Goal: Task Accomplishment & Management: Manage account settings

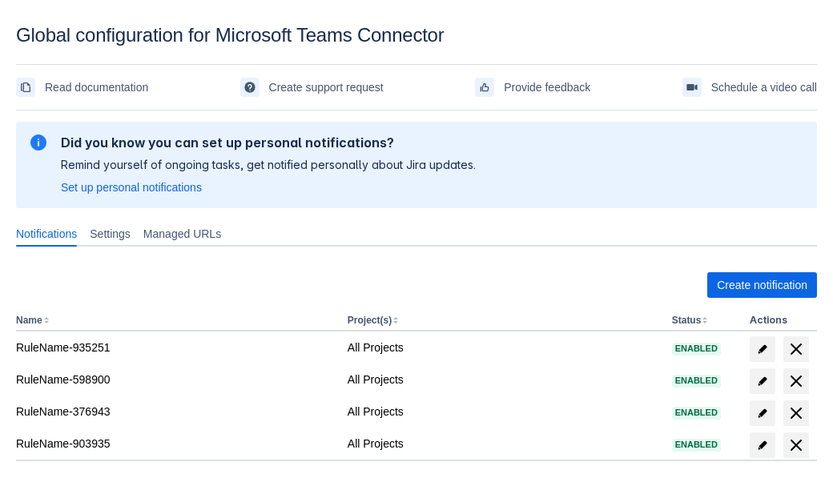
click at [762, 285] on span "Create notification" at bounding box center [762, 285] width 91 height 26
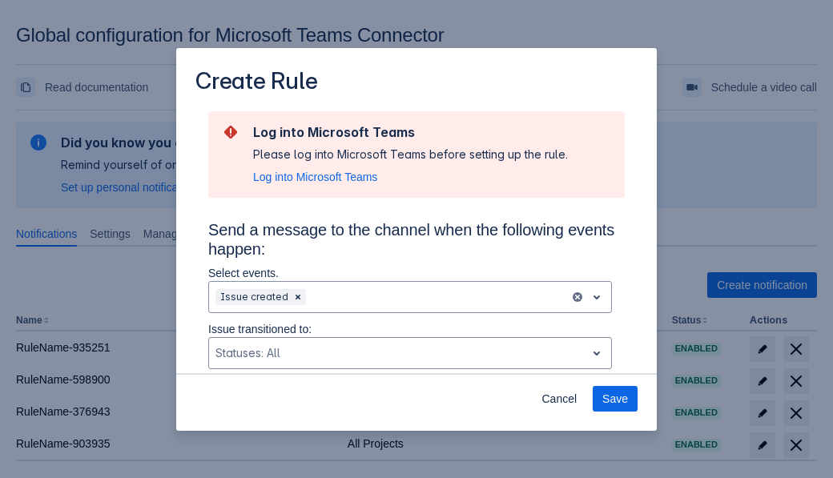
scroll to position [1080, 0]
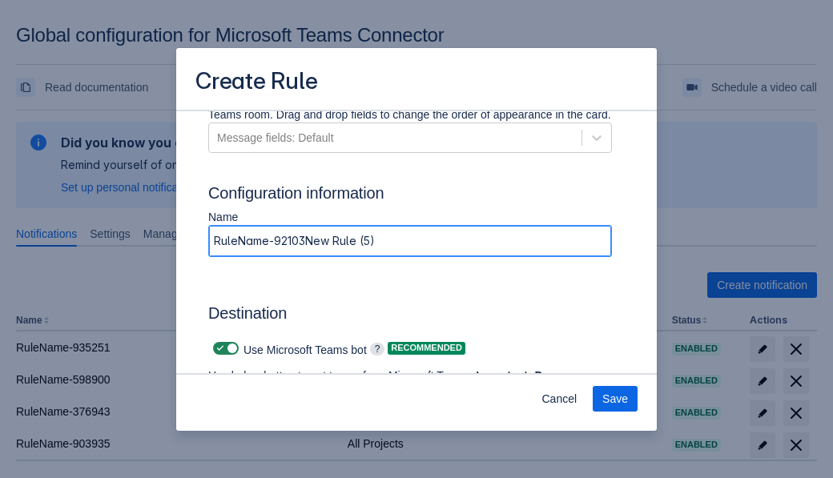
type input "RuleName-921034New Rule (5)"
click at [297, 409] on span "Authenticate in Microsoft Teams" at bounding box center [297, 422] width 159 height 26
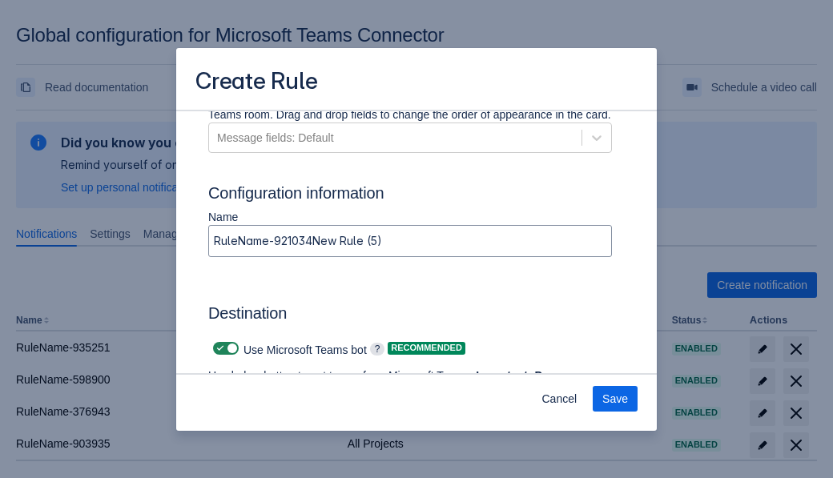
scroll to position [0, 0]
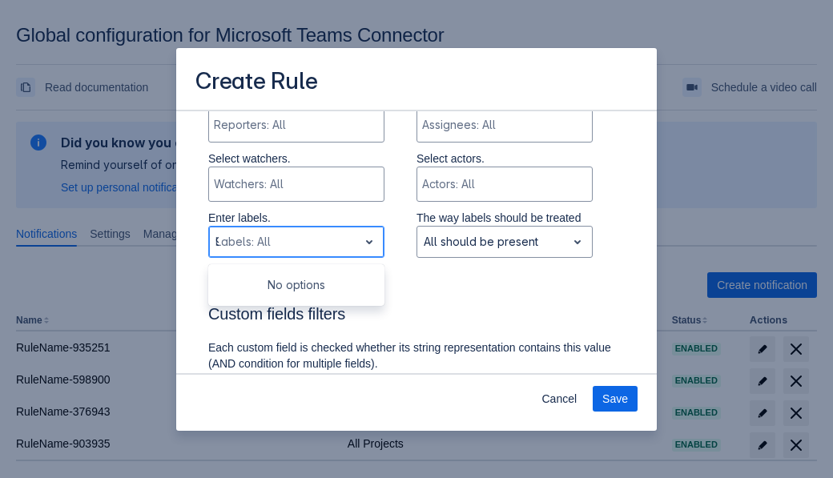
type input "921034_label"
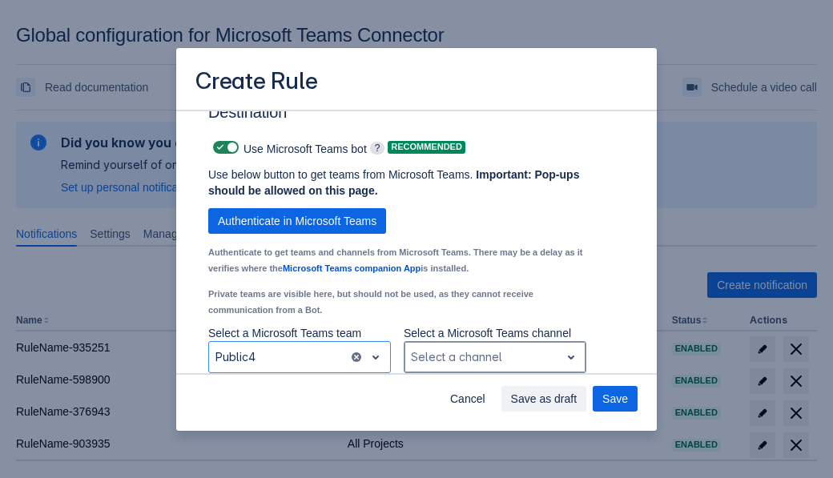
click at [494, 357] on div "Scrollable content" at bounding box center [482, 357] width 143 height 19
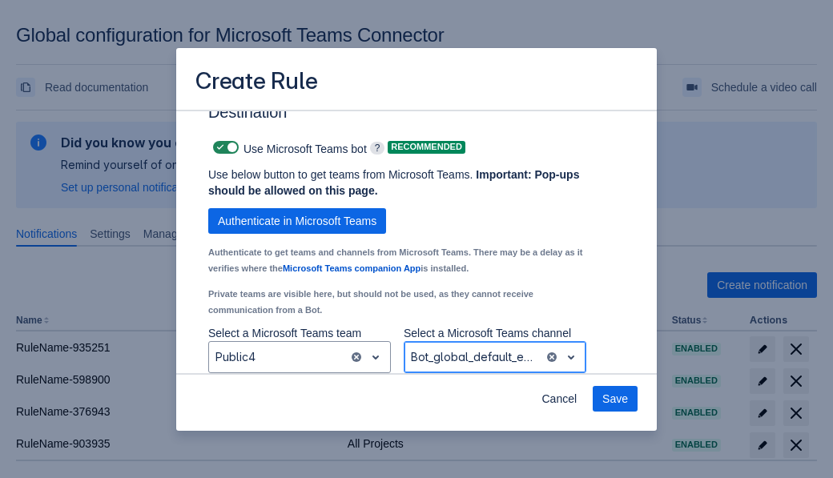
click at [615, 399] on span "Save" at bounding box center [615, 399] width 26 height 26
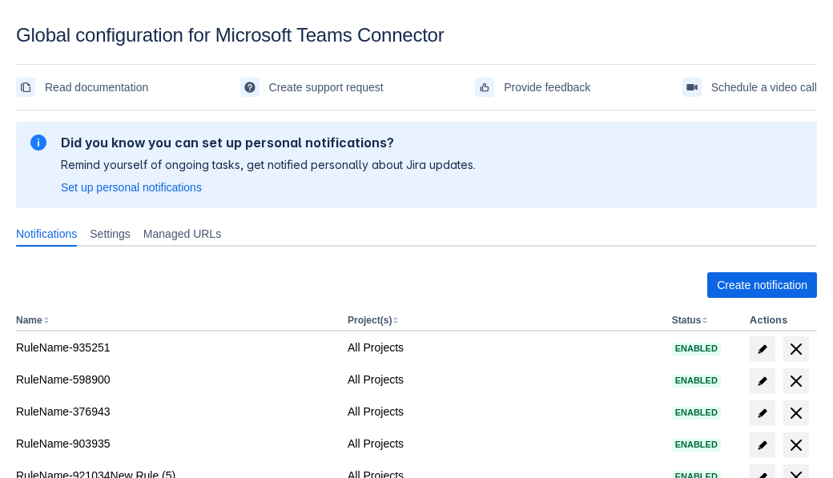
click at [795, 468] on span "delete" at bounding box center [796, 477] width 19 height 19
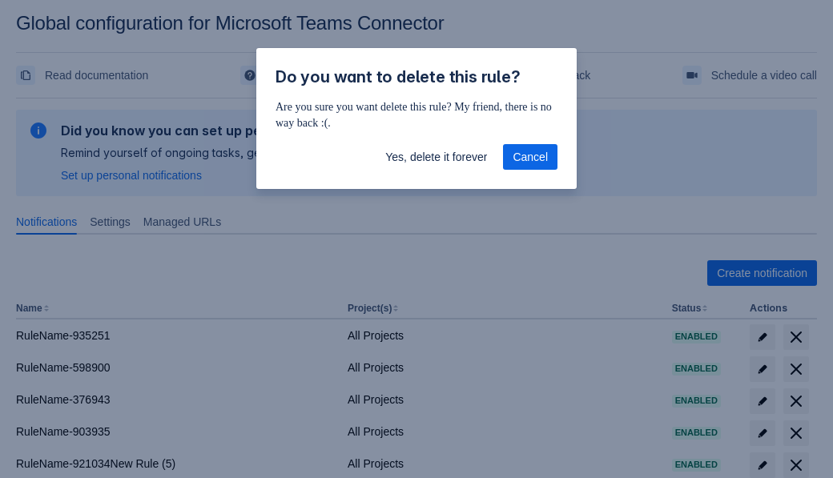
click at [436, 157] on span "Yes, delete it forever" at bounding box center [436, 157] width 102 height 26
